Goal: Navigation & Orientation: Understand site structure

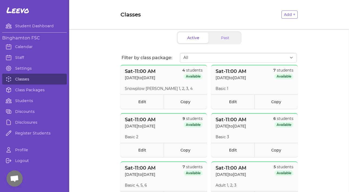
click at [24, 75] on link "Classes" at bounding box center [34, 79] width 65 height 11
click at [23, 88] on link "Class Packages" at bounding box center [34, 90] width 65 height 11
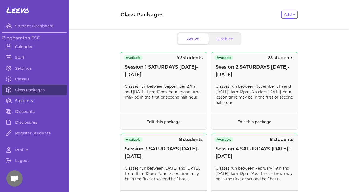
click at [44, 96] on link "Students" at bounding box center [34, 100] width 65 height 11
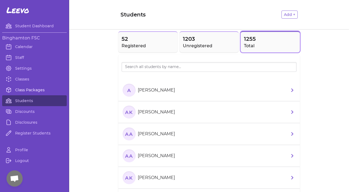
click at [44, 89] on link "Class Packages" at bounding box center [34, 90] width 65 height 11
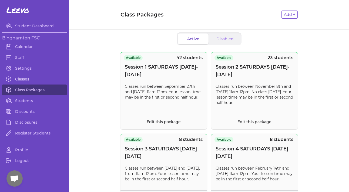
click at [29, 79] on link "Classes" at bounding box center [34, 79] width 65 height 11
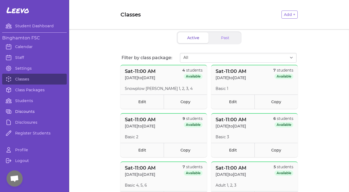
click at [27, 111] on link "Discounts" at bounding box center [34, 111] width 65 height 11
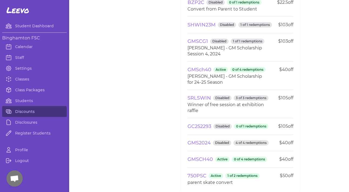
scroll to position [1557, 0]
